Goal: Check status

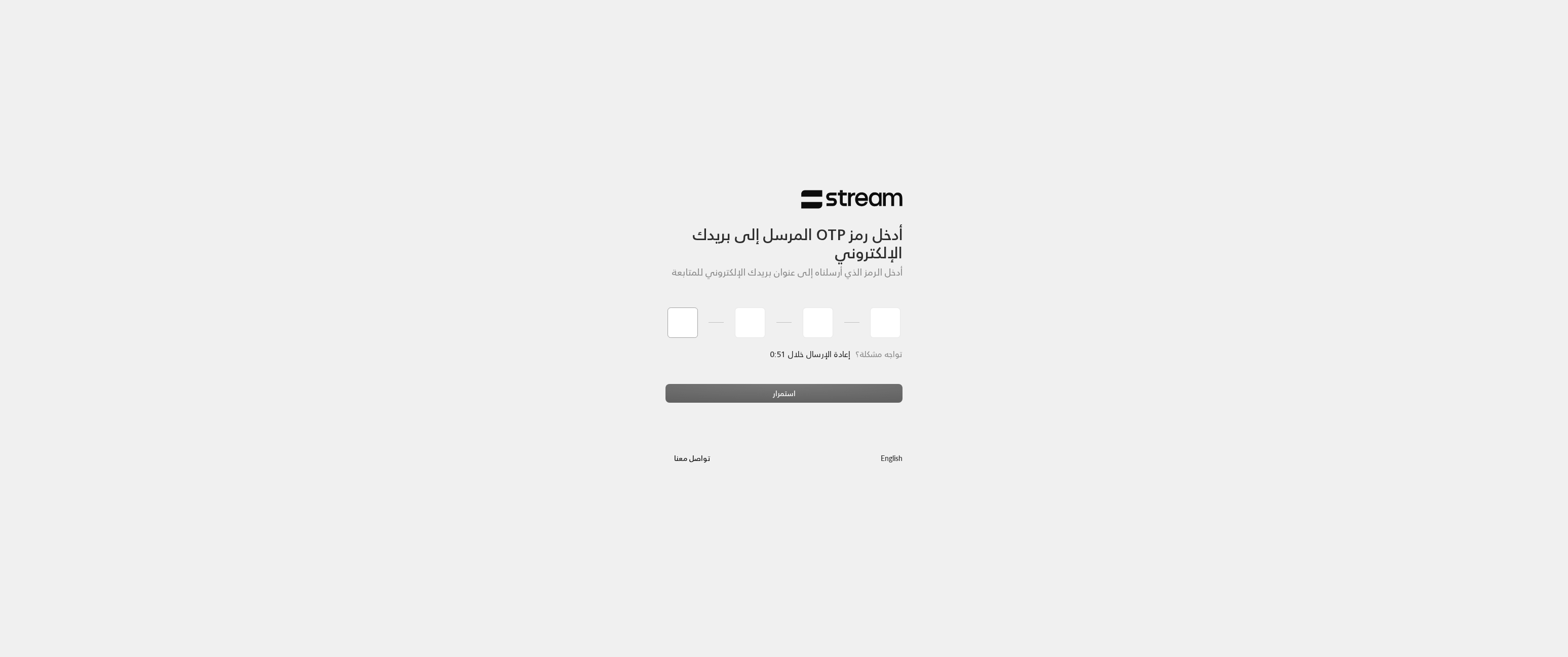
type input "8"
type input "1"
type input "5"
type input "8"
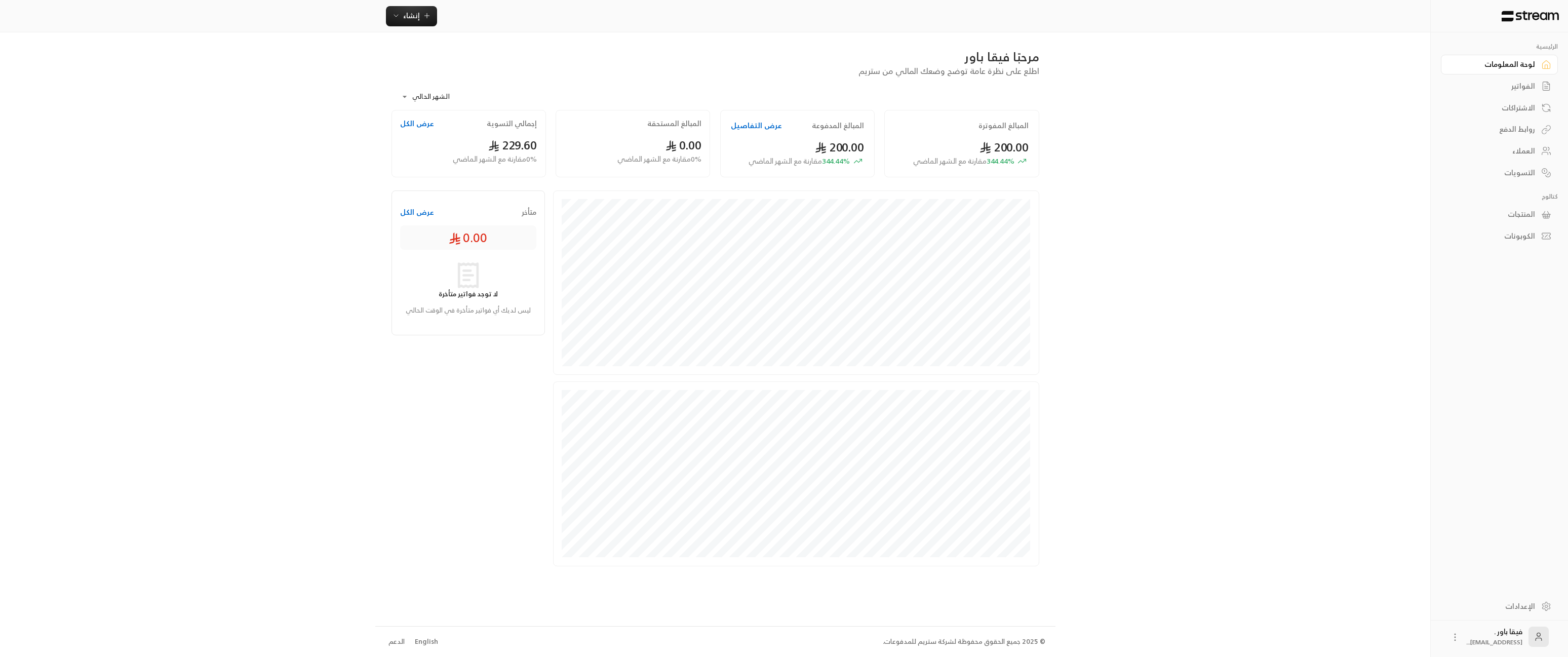
click at [422, 126] on button "عرض الكل" at bounding box center [417, 124] width 34 height 10
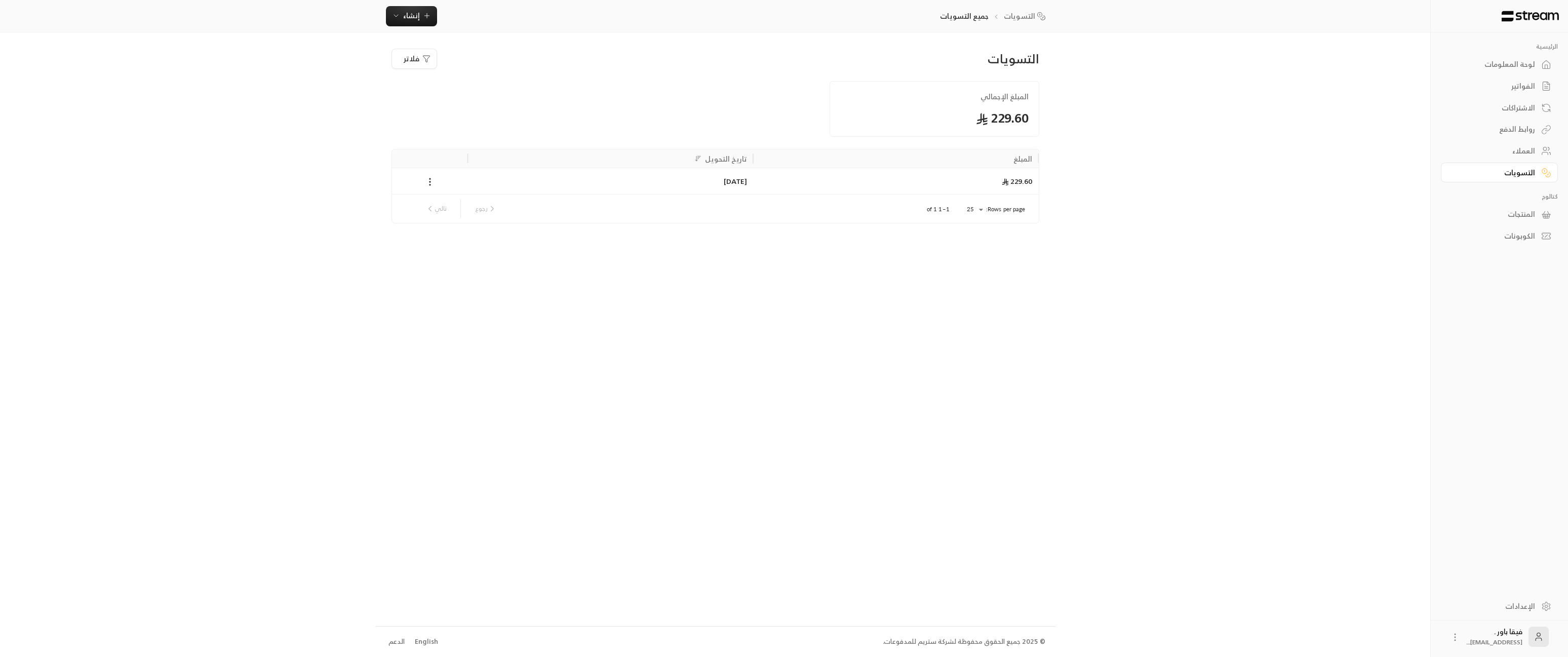
click at [844, 180] on div "229.60" at bounding box center [895, 180] width 285 height 26
click at [732, 180] on div "[DATE]" at bounding box center [611, 181] width 273 height 26
click at [422, 187] on div at bounding box center [430, 181] width 64 height 26
click at [431, 187] on icon at bounding box center [430, 181] width 10 height 10
click at [469, 214] on li "تحميل التقرير" at bounding box center [453, 209] width 52 height 18
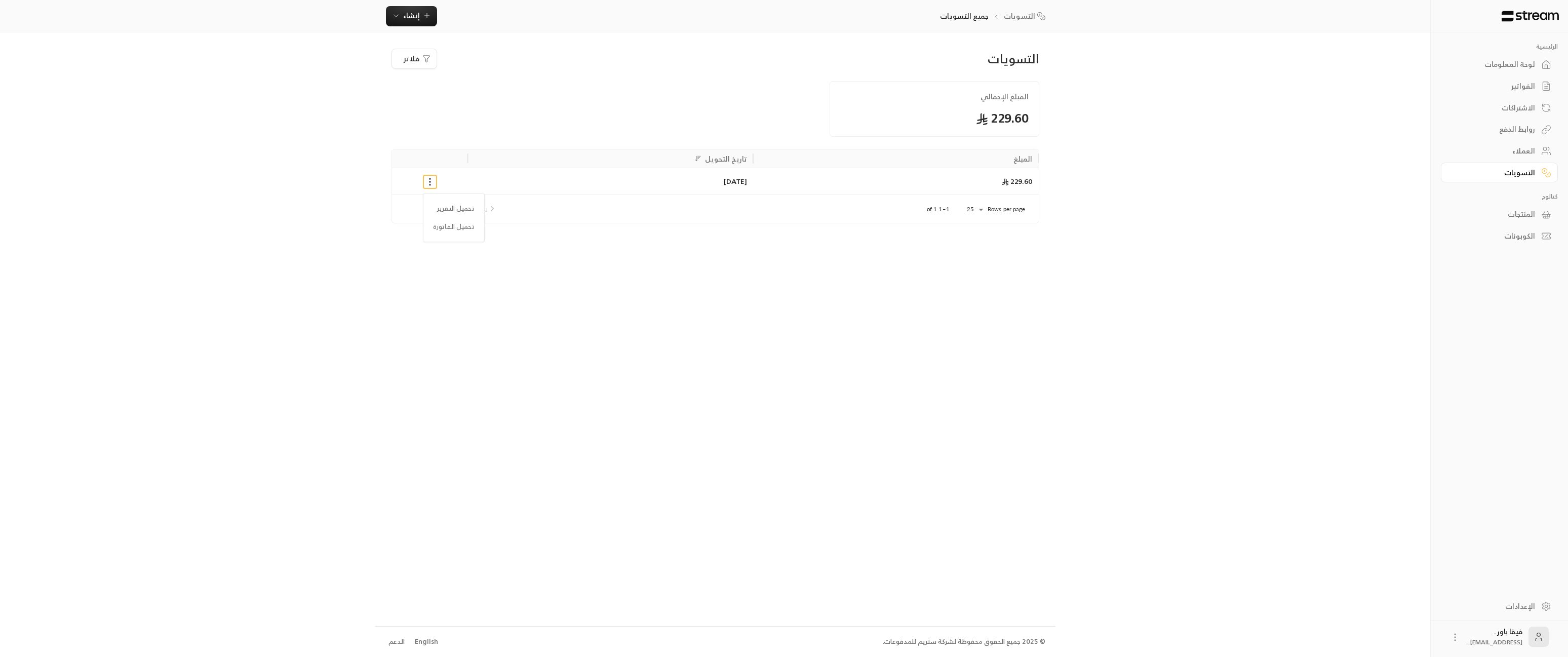
click at [1524, 64] on div at bounding box center [784, 328] width 1568 height 657
click at [1524, 65] on div "لوحة المعلومات" at bounding box center [1494, 64] width 82 height 10
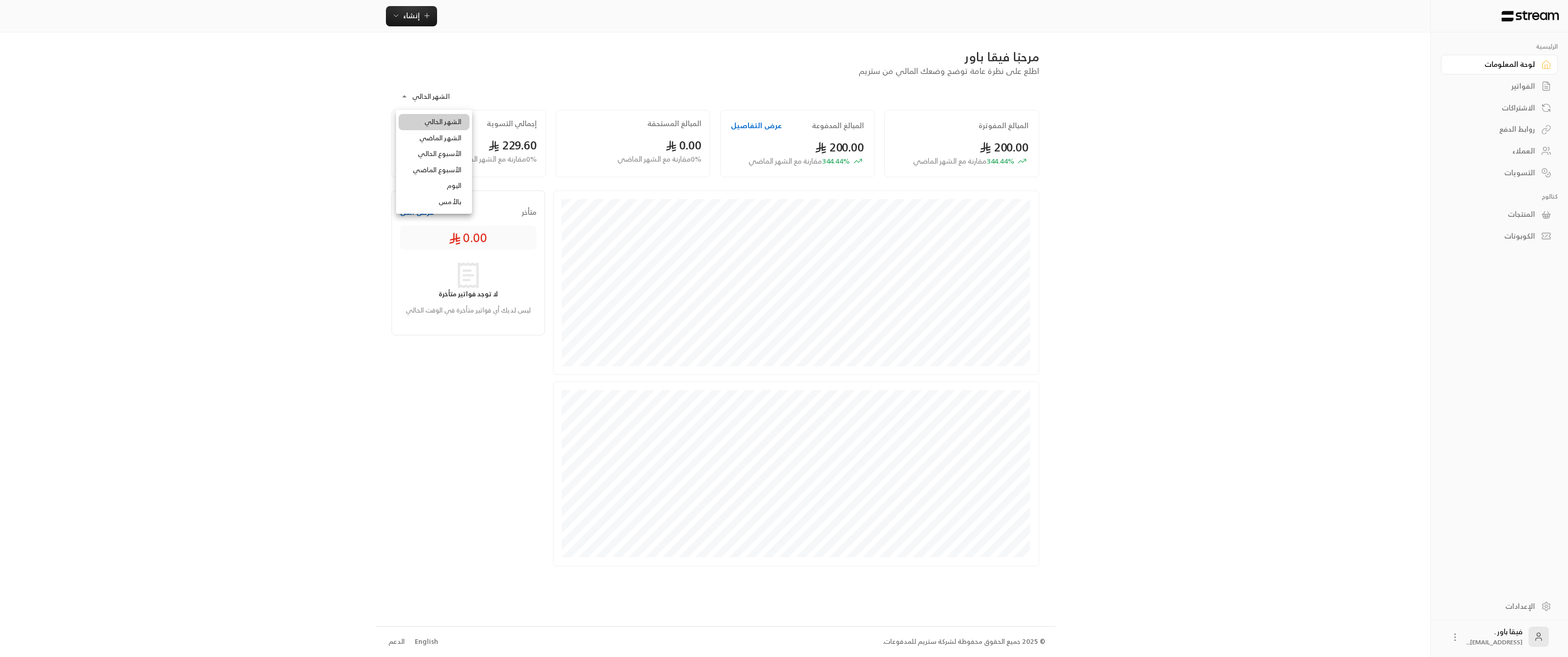
click at [440, 96] on body "**********" at bounding box center [784, 328] width 1568 height 657
click at [449, 134] on li "الشهر الماضي" at bounding box center [434, 138] width 71 height 16
click at [450, 92] on body "**********" at bounding box center [784, 328] width 1568 height 657
click at [456, 122] on li "الشهر الحالي" at bounding box center [434, 122] width 71 height 16
type input "**********"
